Goal: Register for event/course

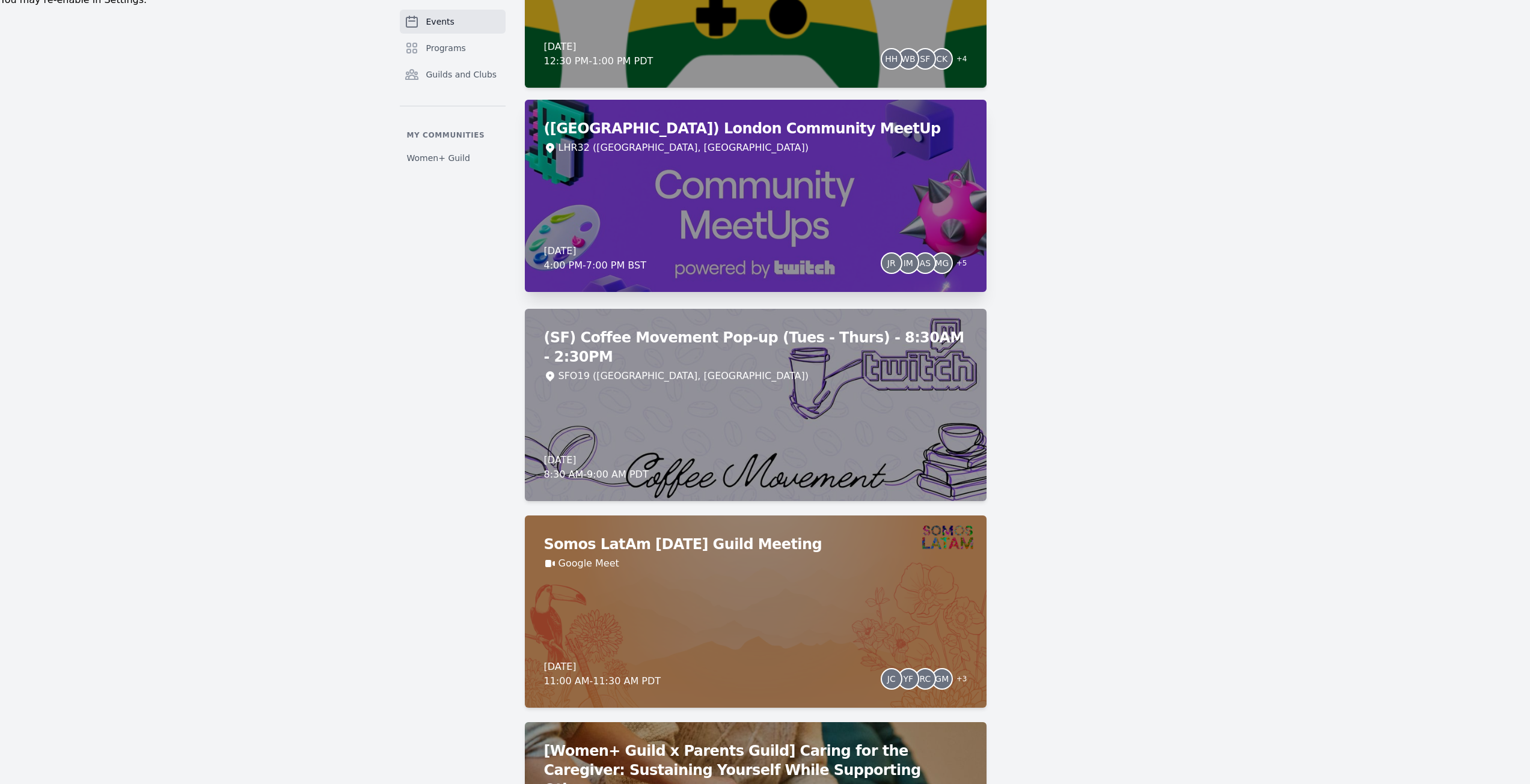
scroll to position [901, 0]
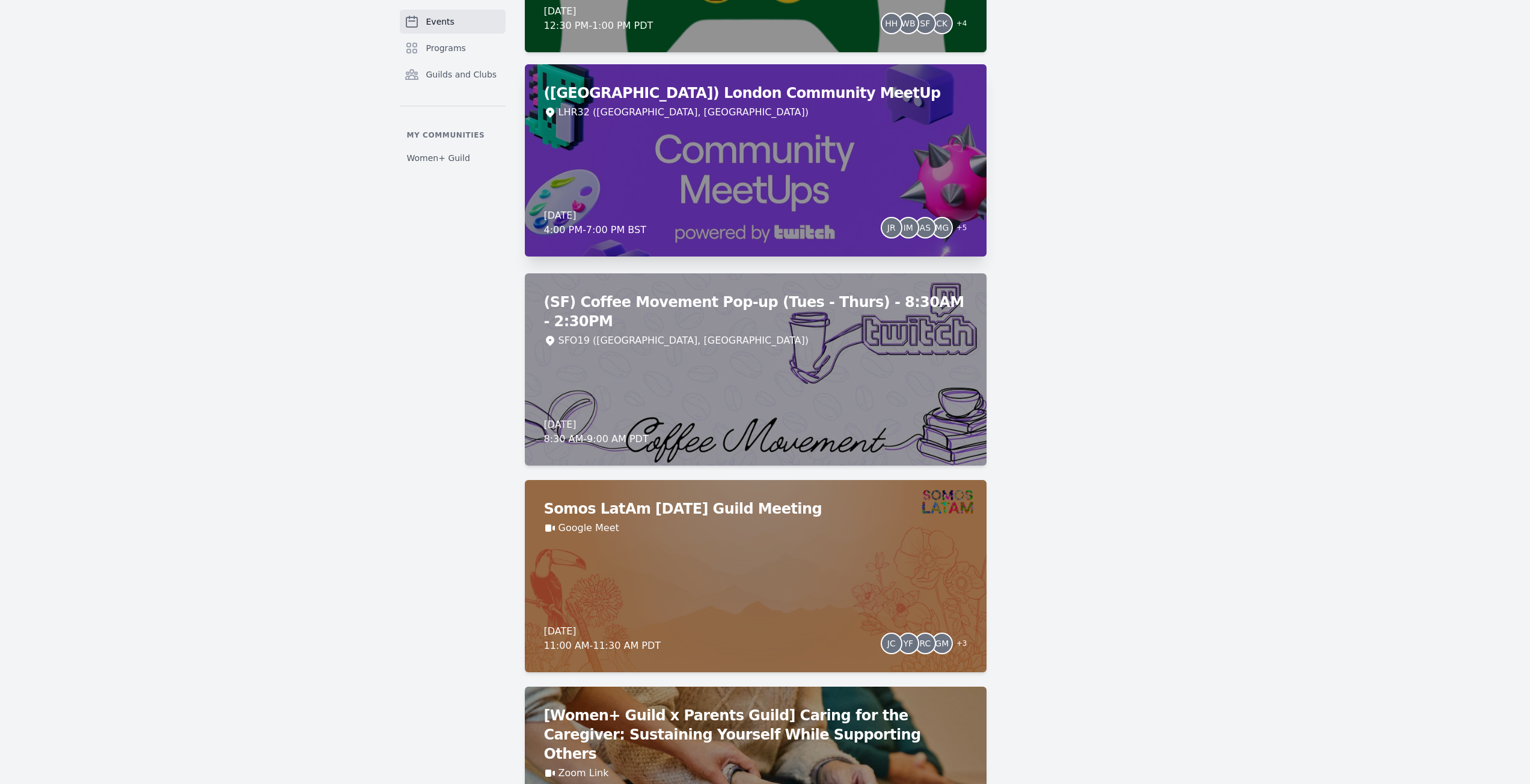
click at [714, 176] on div "([GEOGRAPHIC_DATA]) London Community MeetUp LHR32 ([GEOGRAPHIC_DATA], [GEOGRAPH…" at bounding box center [756, 160] width 462 height 192
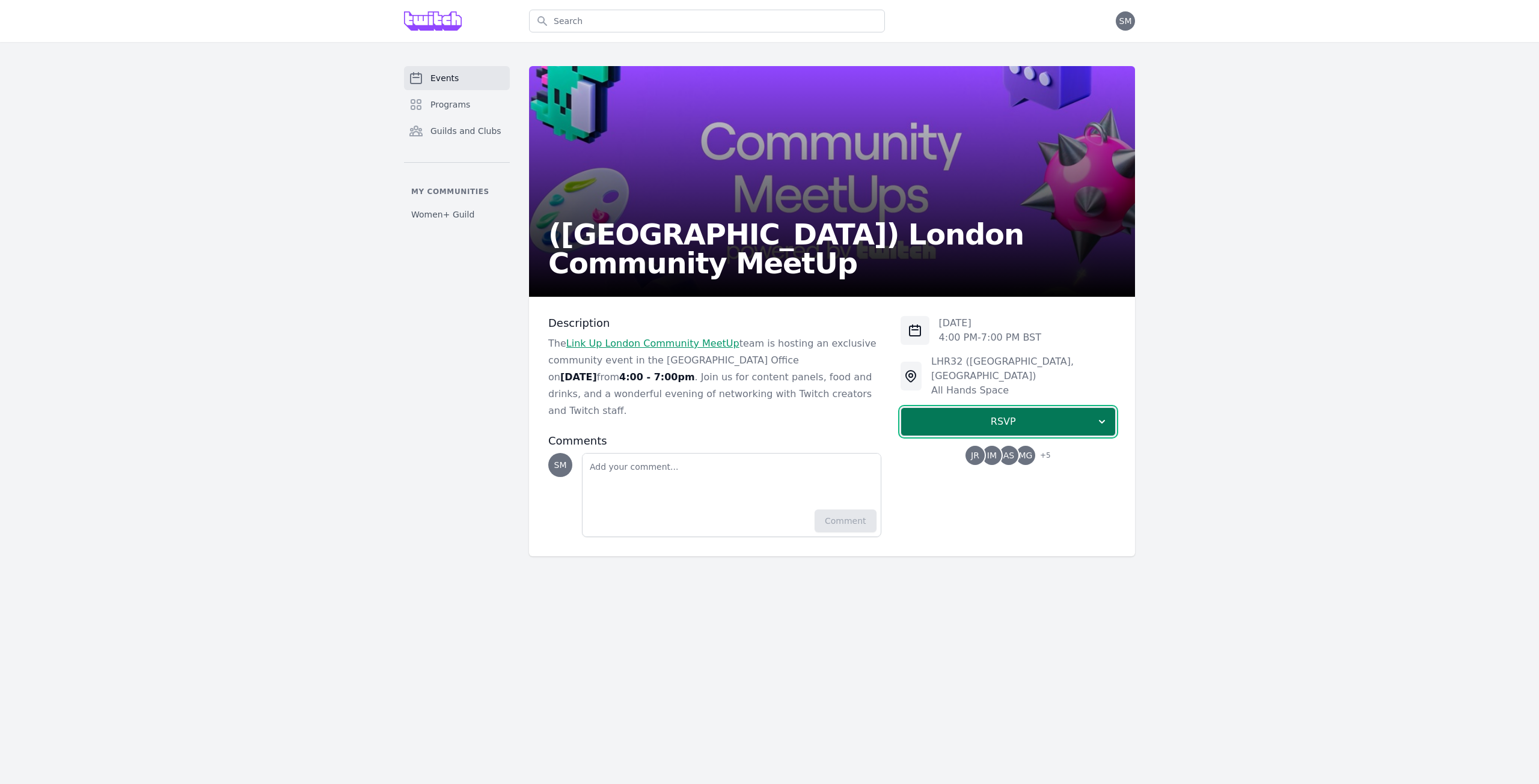
click at [1039, 415] on span "RSVP" at bounding box center [1004, 422] width 185 height 14
click at [1016, 443] on link "I'm going" at bounding box center [1008, 454] width 215 height 21
click at [1049, 448] on span "+ 5" at bounding box center [1042, 457] width 18 height 17
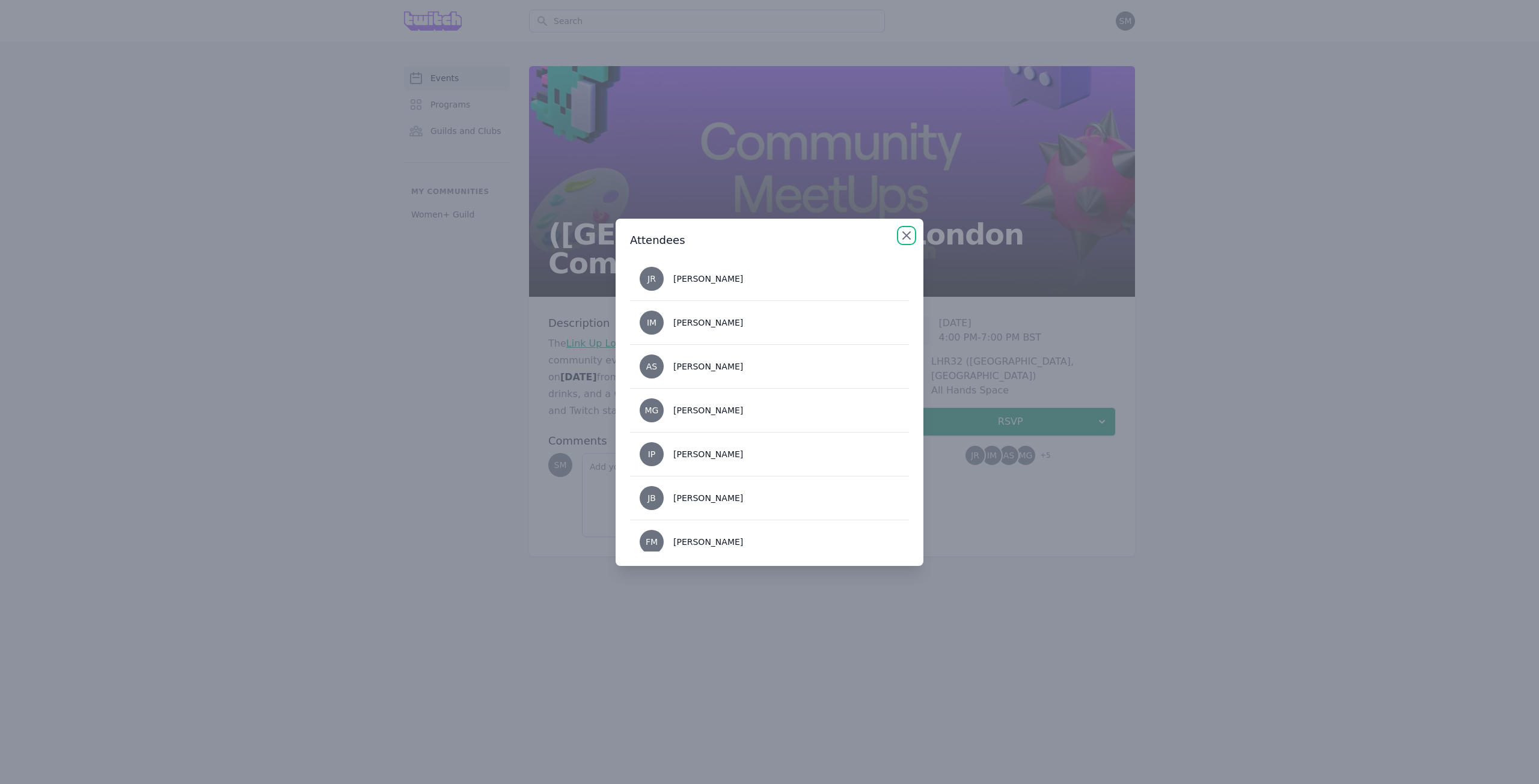
click at [900, 236] on icon "button" at bounding box center [906, 235] width 14 height 14
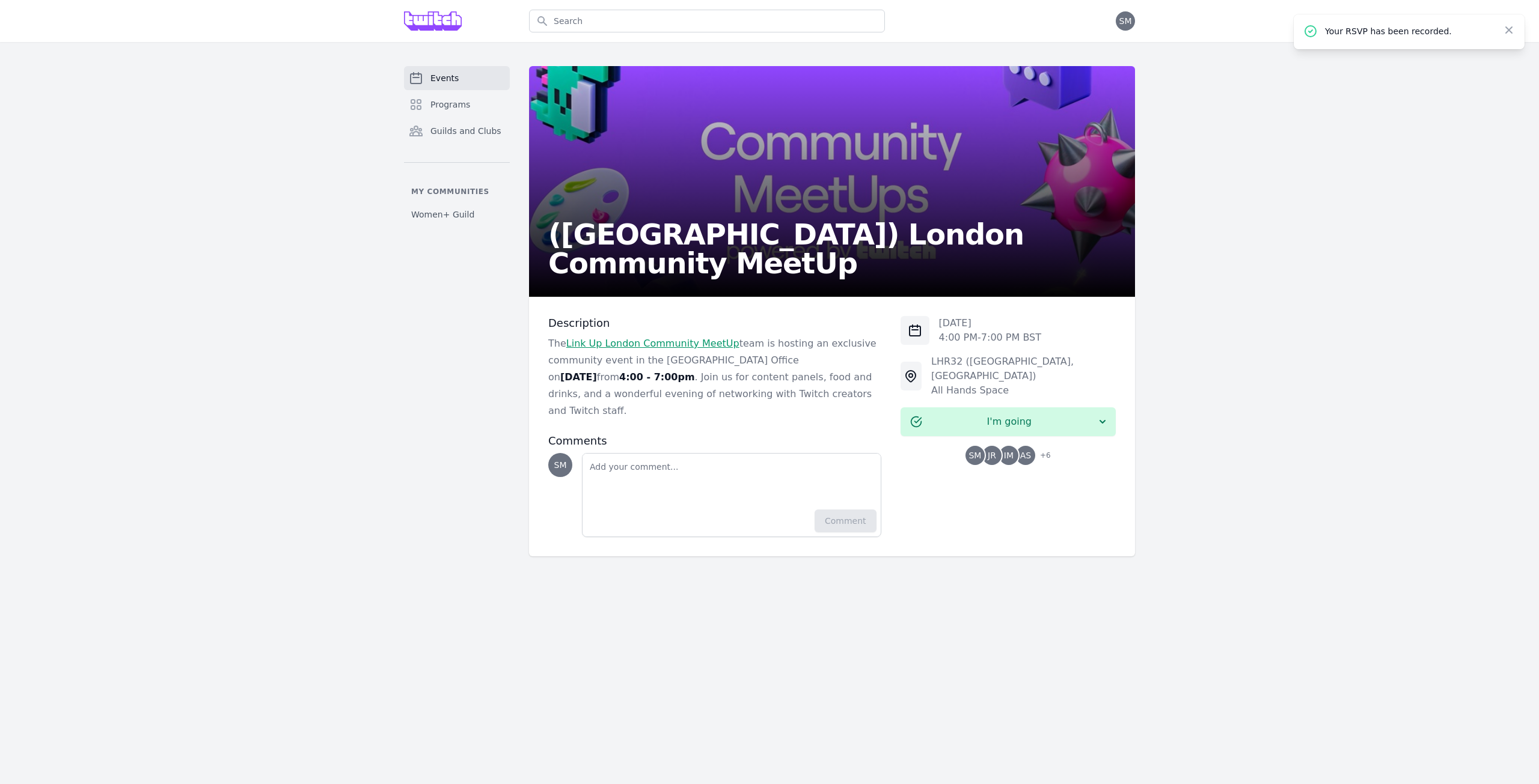
click at [943, 516] on div "[DATE] 4:00 PM - 7:00 PM BST LHR32 ([GEOGRAPHIC_DATA], [GEOGRAPHIC_DATA]) All H…" at bounding box center [1008, 426] width 215 height 221
